Goal: Find specific page/section: Find specific page/section

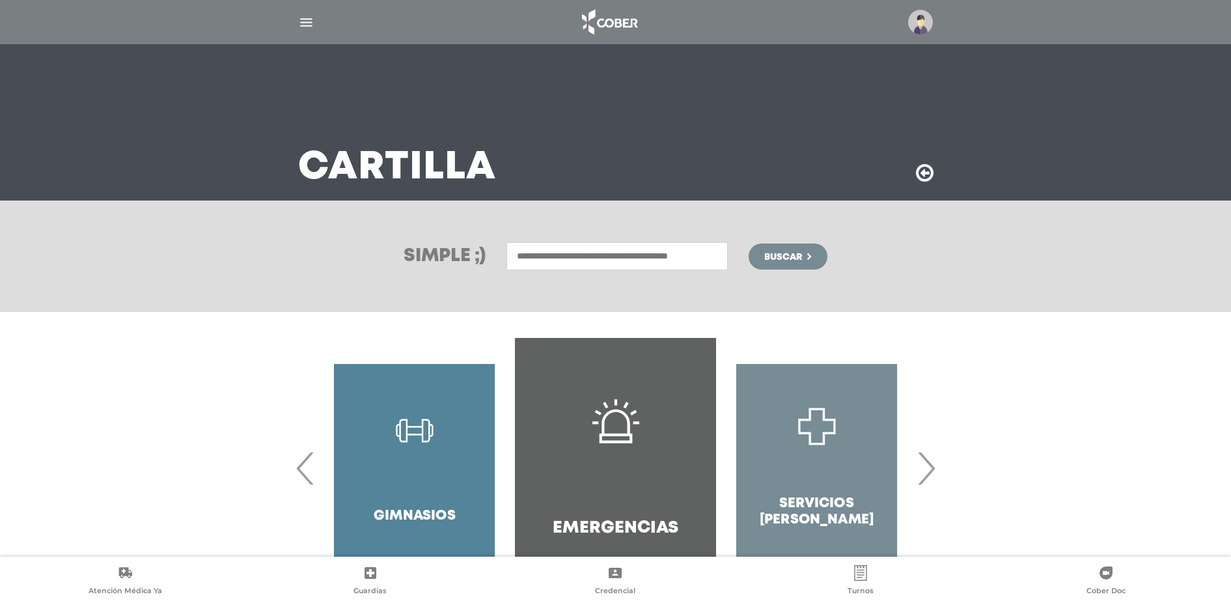
click at [530, 262] on input "text" at bounding box center [616, 256] width 221 height 28
click at [547, 284] on div "Dermatologia" at bounding box center [617, 285] width 216 height 16
type input "**********"
click at [776, 260] on span "Buscar" at bounding box center [783, 257] width 38 height 9
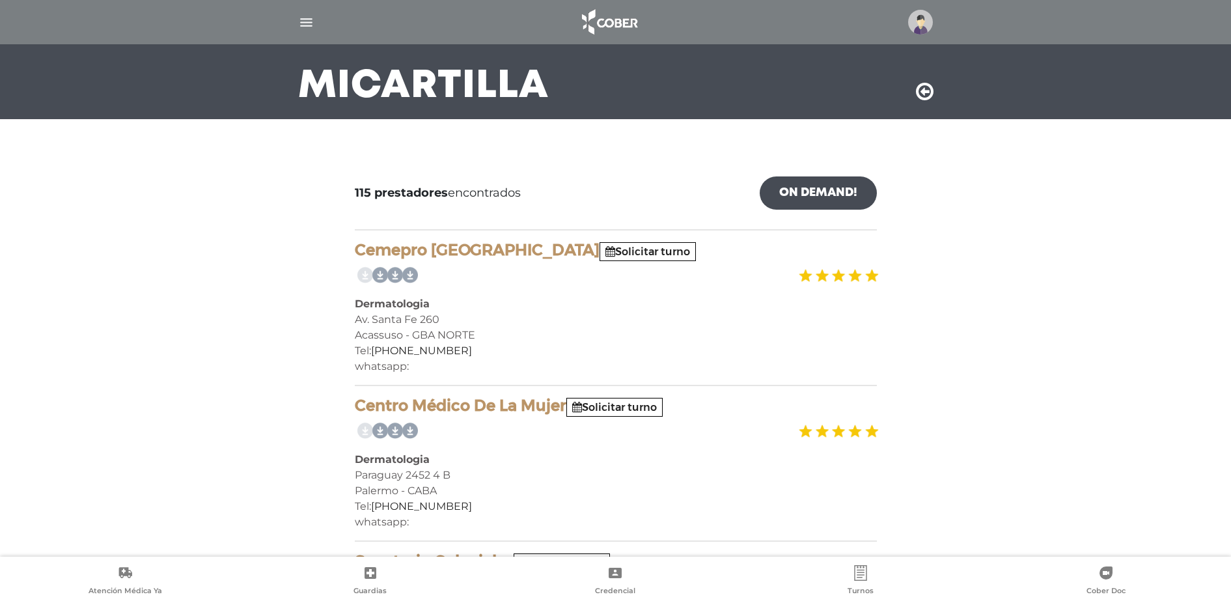
scroll to position [163, 0]
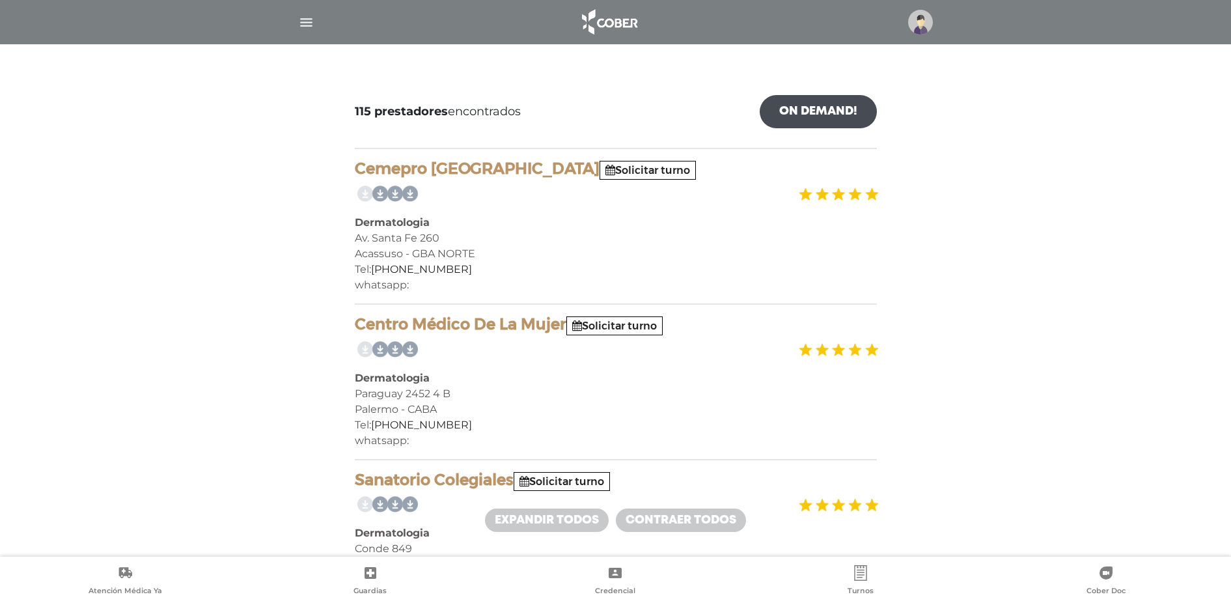
click at [311, 23] on img "button" at bounding box center [306, 22] width 16 height 16
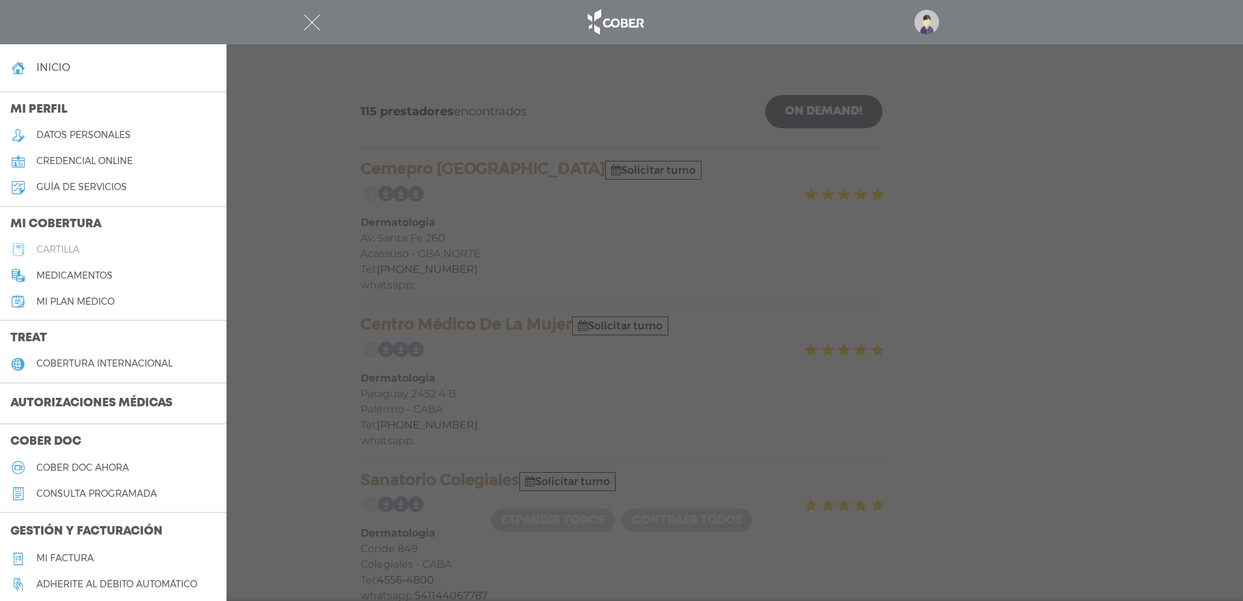
click at [63, 254] on h5 "cartilla" at bounding box center [57, 249] width 43 height 11
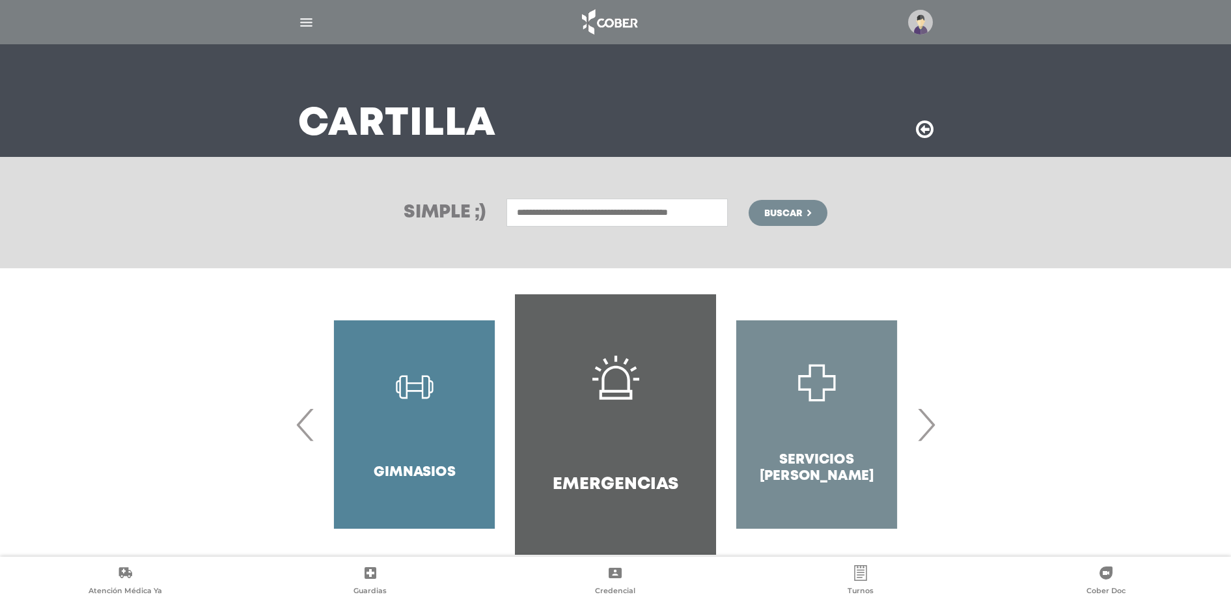
scroll to position [68, 0]
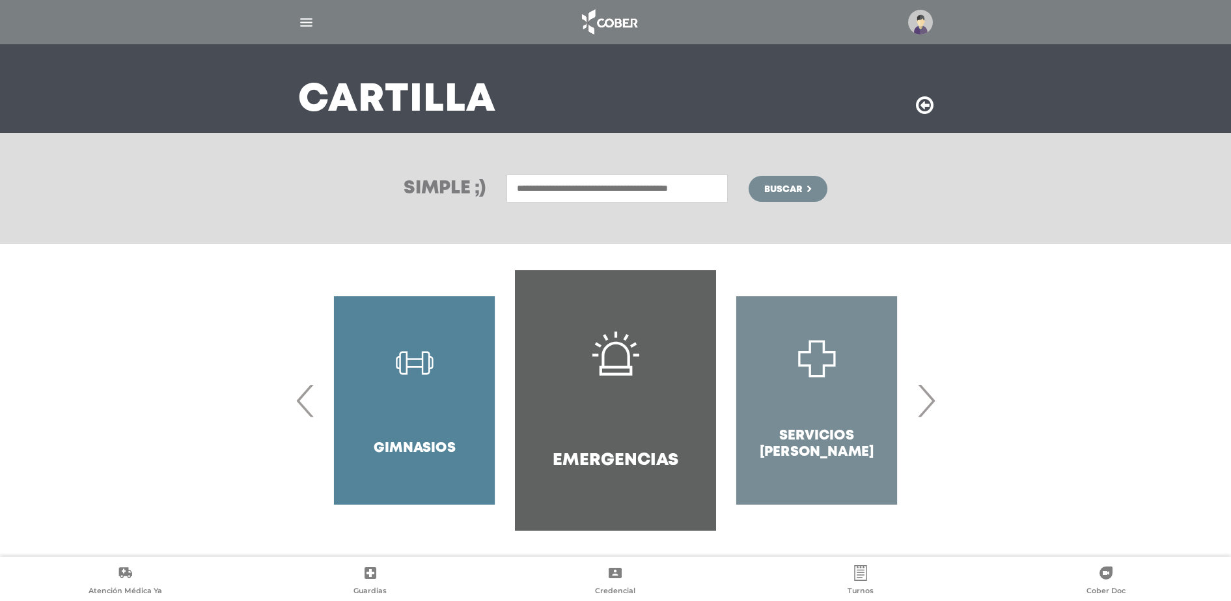
click at [541, 184] on input "text" at bounding box center [616, 188] width 221 height 28
click at [566, 215] on div "Dermatologia" at bounding box center [617, 217] width 216 height 16
type input "**********"
click at [797, 194] on span "Buscar" at bounding box center [783, 189] width 38 height 9
